Goal: Task Accomplishment & Management: Use online tool/utility

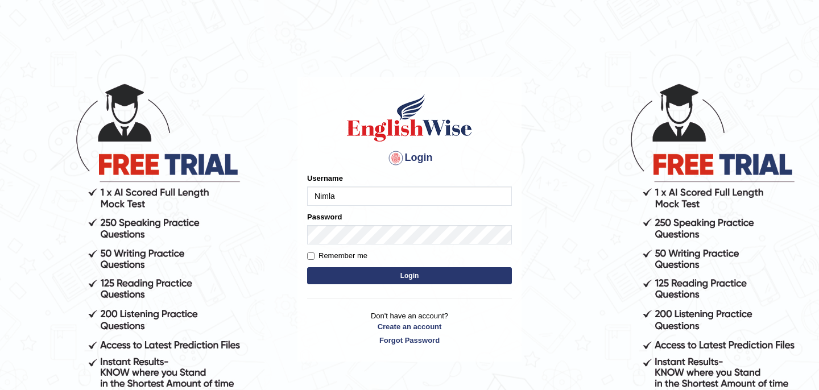
type input "Nimla"
click at [307, 267] on button "Login" at bounding box center [409, 275] width 205 height 17
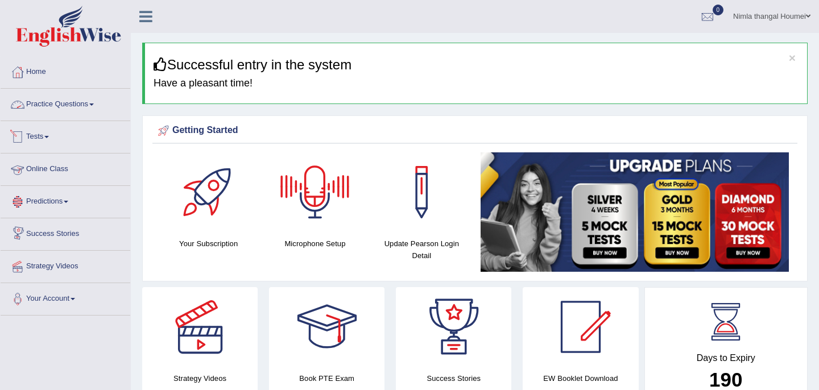
click at [86, 104] on link "Practice Questions" at bounding box center [66, 103] width 130 height 28
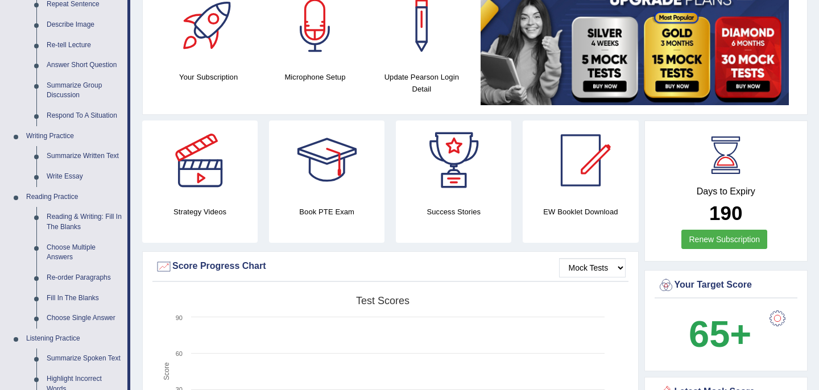
scroll to position [178, 0]
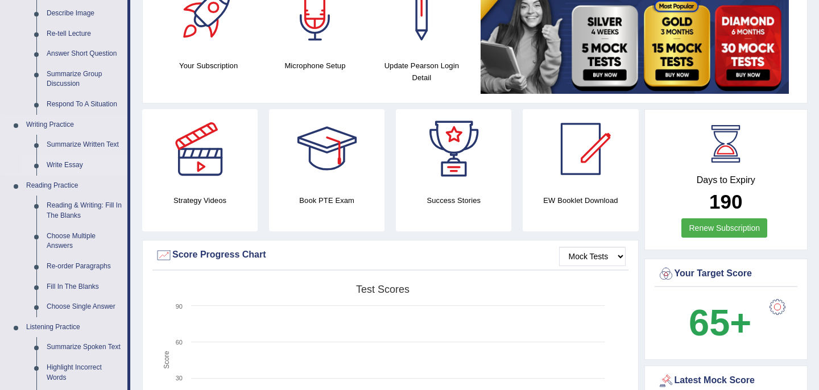
click at [71, 164] on link "Write Essay" at bounding box center [85, 165] width 86 height 20
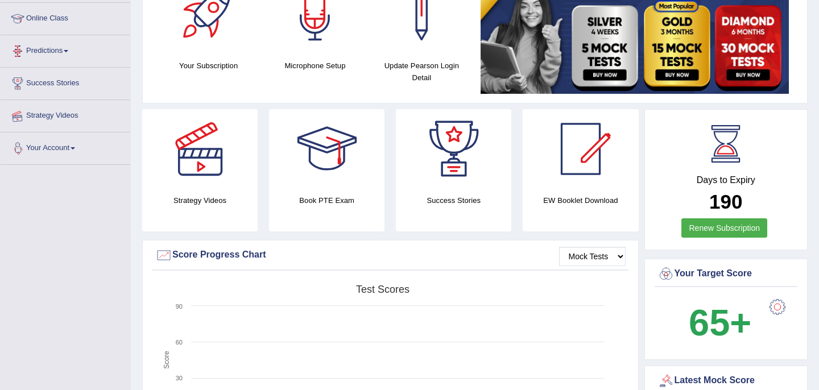
scroll to position [266, 0]
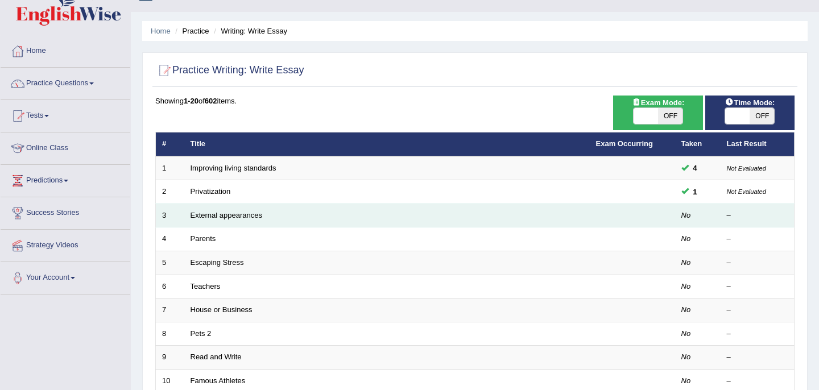
scroll to position [27, 0]
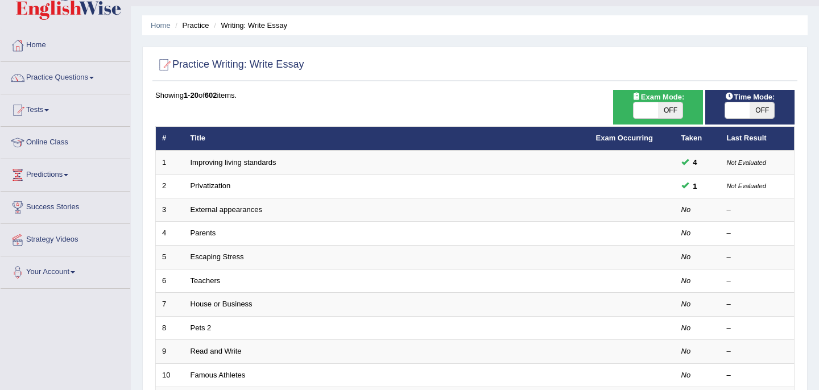
click at [644, 115] on span at bounding box center [646, 110] width 24 height 16
checkbox input "true"
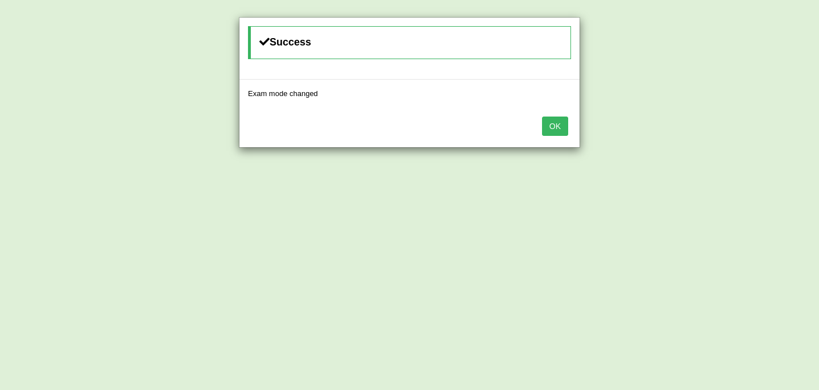
click at [560, 125] on button "OK" at bounding box center [555, 126] width 26 height 19
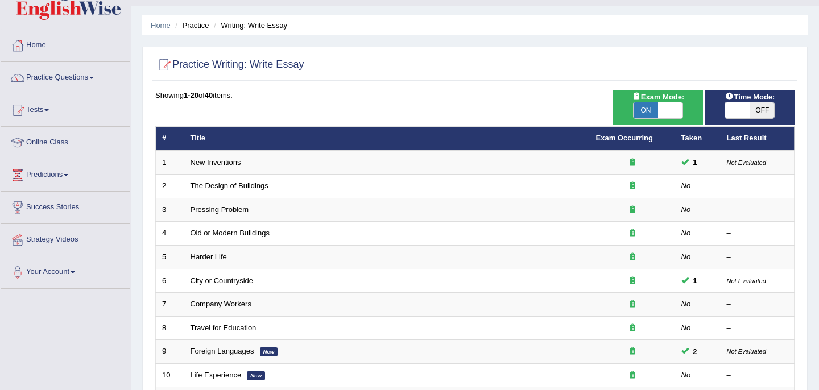
click at [750, 109] on span "OFF" at bounding box center [762, 110] width 24 height 16
checkbox input "true"
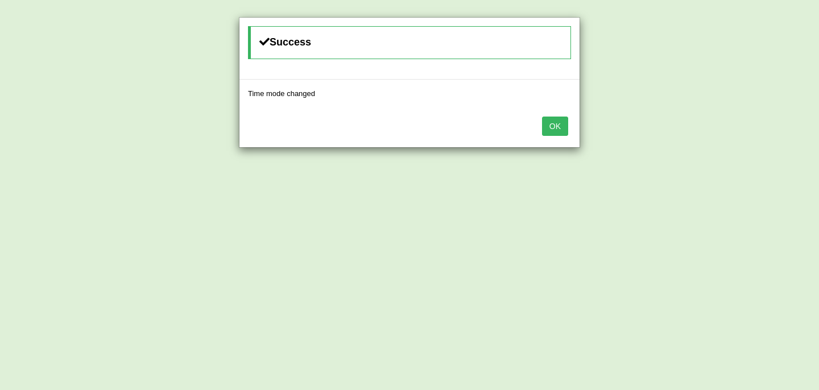
click at [553, 127] on button "OK" at bounding box center [555, 126] width 26 height 19
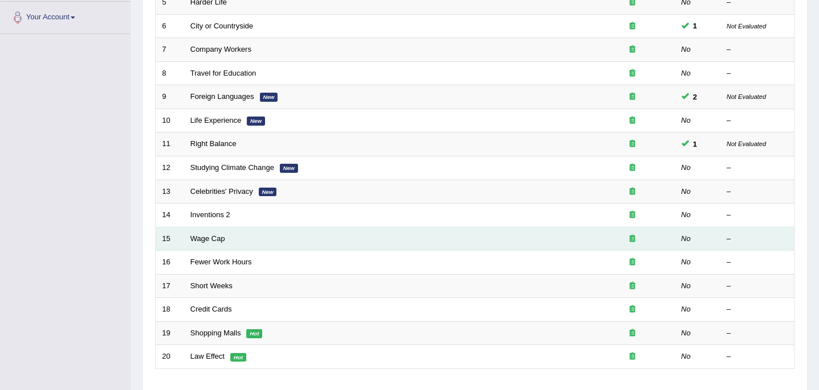
scroll to position [363, 0]
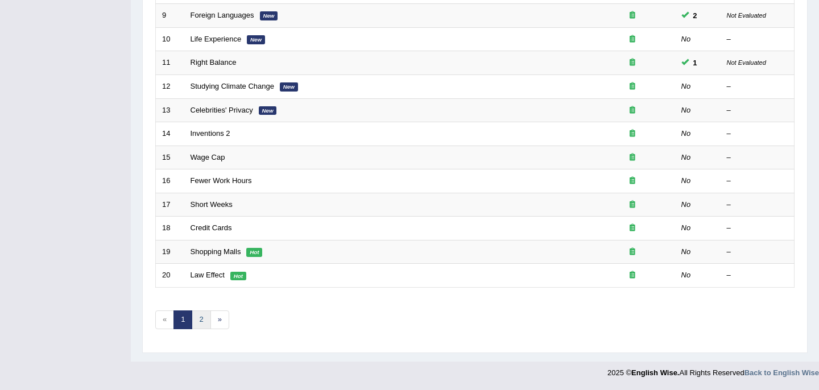
click at [201, 321] on link "2" at bounding box center [201, 320] width 19 height 19
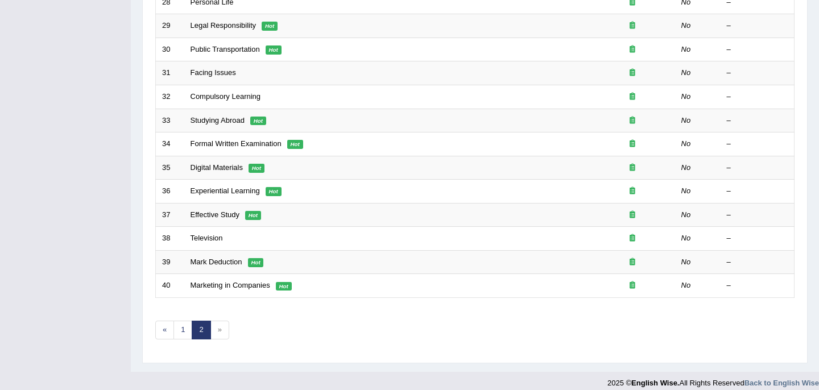
scroll to position [363, 0]
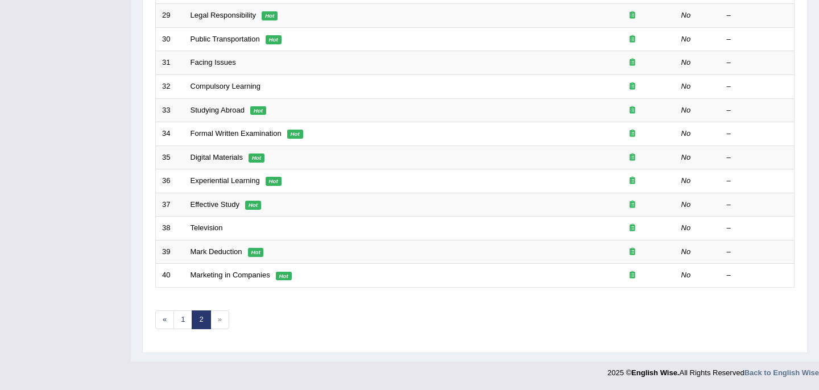
click at [218, 322] on span "»" at bounding box center [219, 320] width 19 height 19
click at [185, 319] on link "1" at bounding box center [182, 320] width 19 height 19
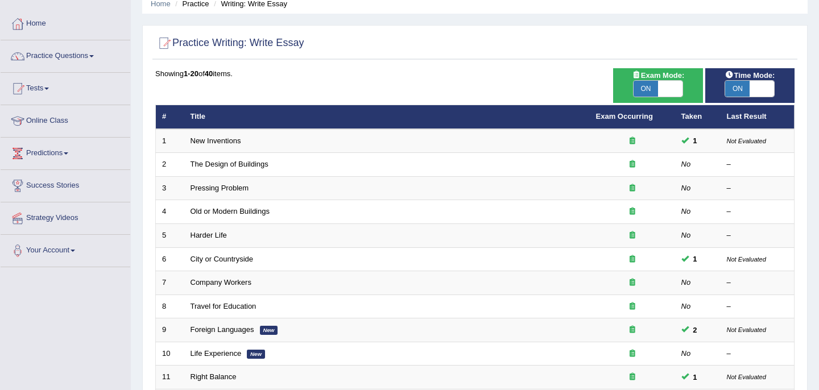
scroll to position [49, 0]
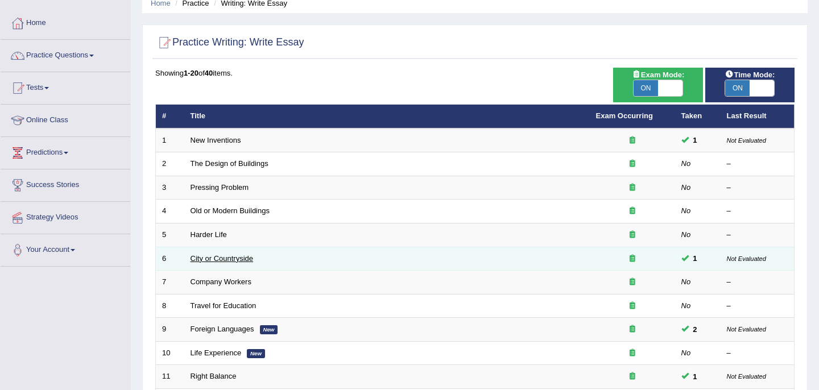
click at [246, 260] on link "City or Countryside" at bounding box center [222, 258] width 63 height 9
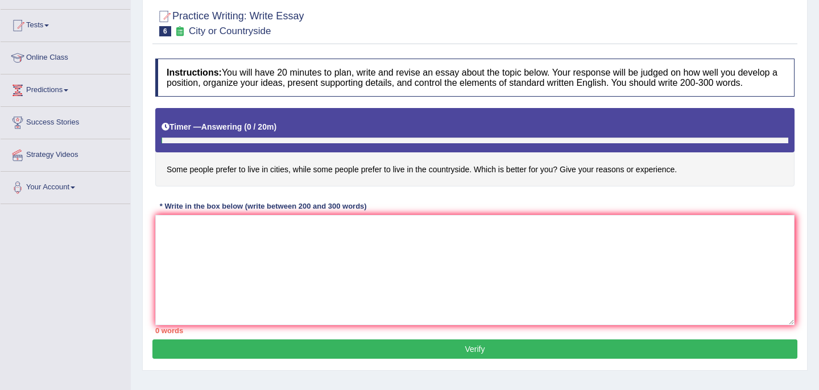
scroll to position [164, 0]
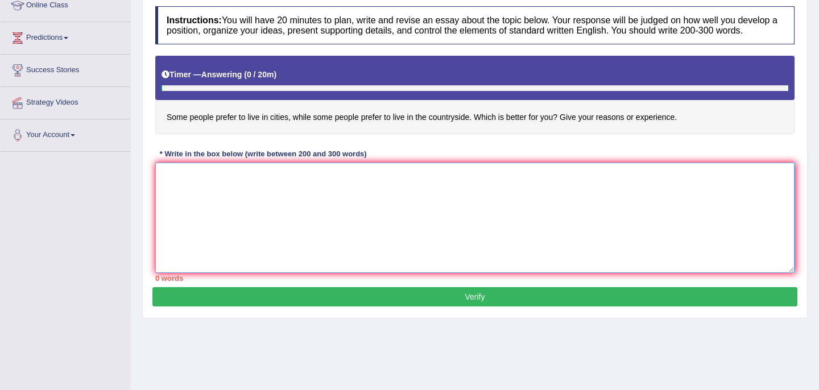
click at [188, 193] on textarea at bounding box center [474, 218] width 639 height 110
paste textarea "The increasing influence of cities live and the live of countryside on our live…"
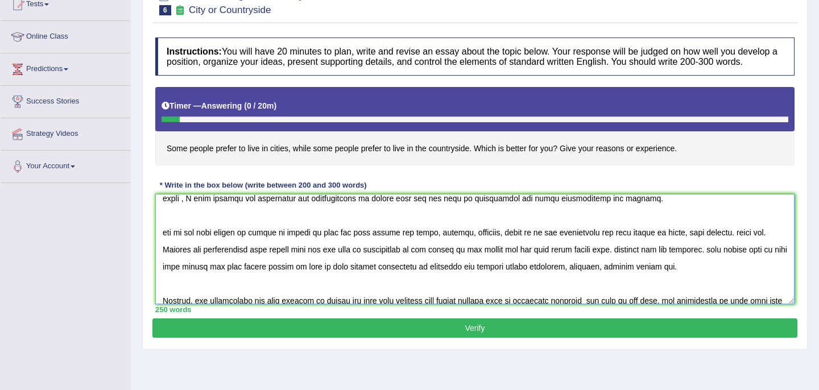
scroll to position [44, 0]
drag, startPoint x: 159, startPoint y: 242, endPoint x: 708, endPoint y: 289, distance: 550.2
click at [708, 289] on textarea at bounding box center [474, 249] width 639 height 110
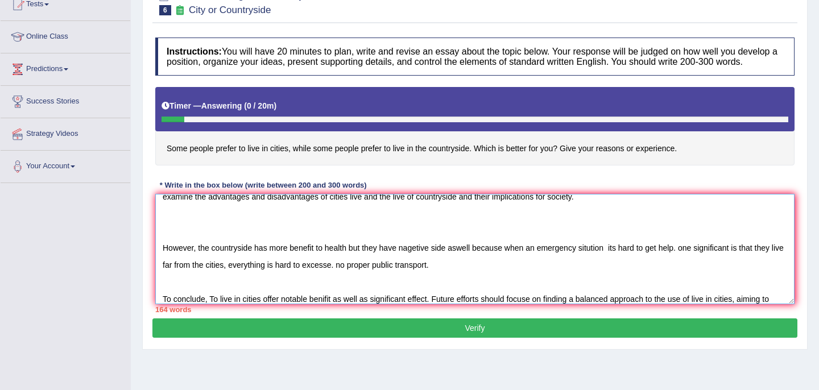
drag, startPoint x: 161, startPoint y: 262, endPoint x: 481, endPoint y: 276, distance: 320.5
click at [481, 276] on textarea "The increasing influence of cities live and the live of countryside on our live…" at bounding box center [474, 249] width 639 height 110
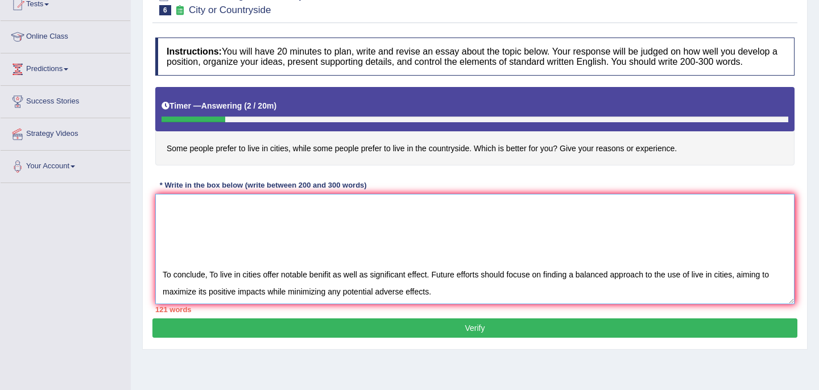
scroll to position [0, 0]
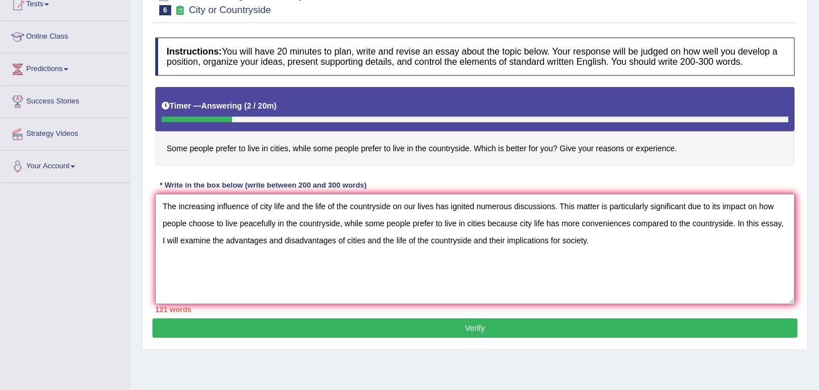
click at [652, 262] on textarea "The increasing influence of city life and the life of the countryside on our li…" at bounding box center [474, 249] width 639 height 110
click at [628, 253] on textarea "The increasing influence of city life and the life of the countryside on our li…" at bounding box center [474, 249] width 639 height 110
paste textarea "City life is full of facilities. There are big shopping malls, modern hospitals…"
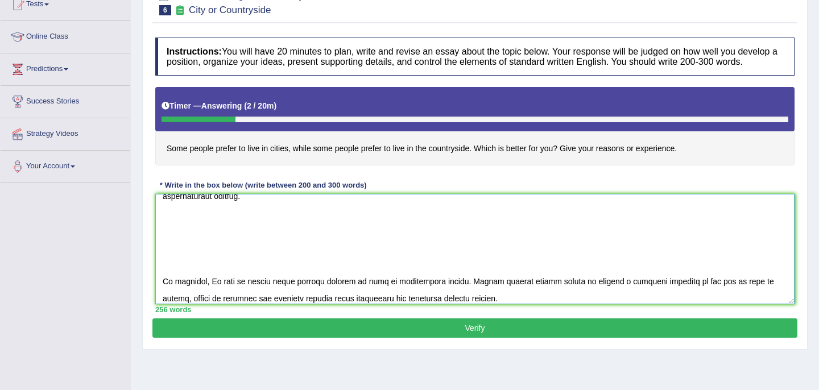
scroll to position [188, 0]
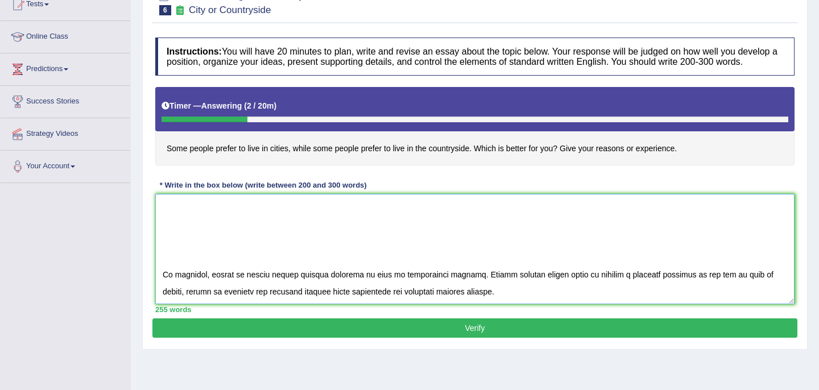
click at [162, 284] on textarea at bounding box center [474, 249] width 639 height 110
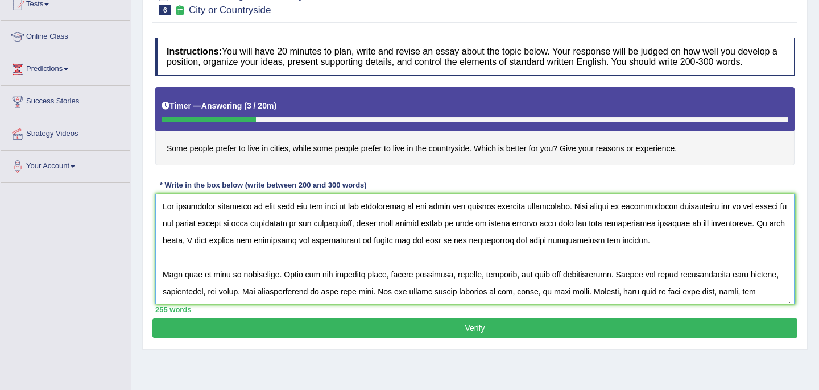
scroll to position [136, 0]
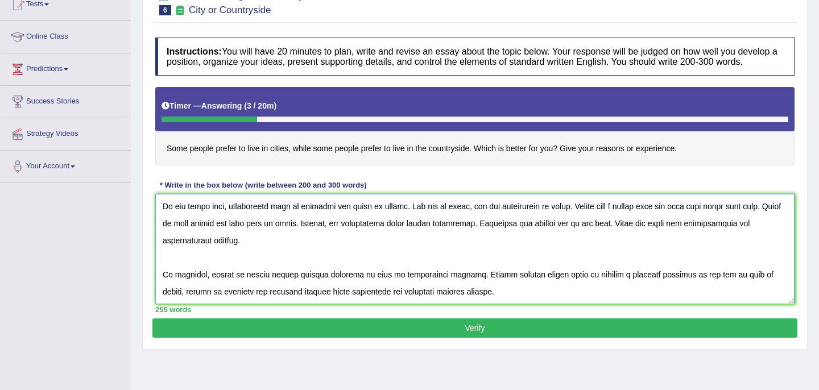
type textarea "The increasing influence of city life and the life of the countryside on our li…"
click at [507, 338] on button "Verify" at bounding box center [474, 327] width 645 height 19
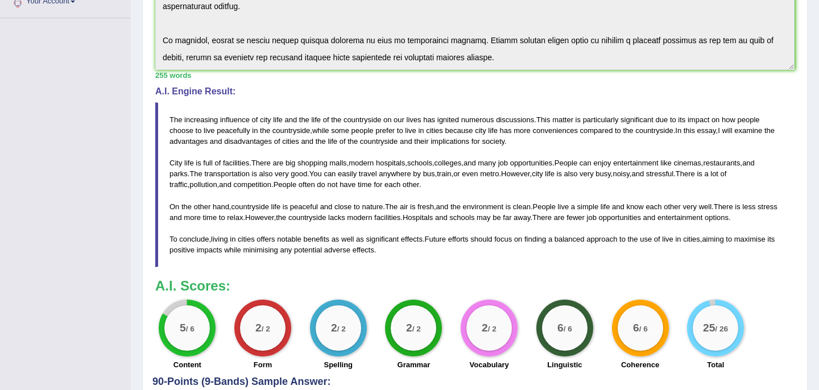
scroll to position [296, 0]
